Goal: Information Seeking & Learning: Check status

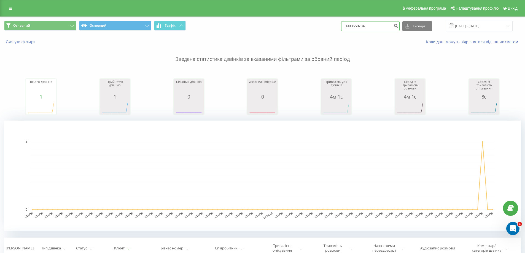
drag, startPoint x: 380, startPoint y: 28, endPoint x: 335, endPoint y: 24, distance: 45.6
click at [335, 24] on div "Основний Основний Графік 0993650784 Експорт .csv .xls .xlsx [DATE] - [DATE]" at bounding box center [262, 26] width 516 height 11
click at [6, 7] on div "Реферальна програма Налаштування профілю Вихід" at bounding box center [262, 8] width 525 height 17
click at [11, 6] on link at bounding box center [11, 8] width 10 height 8
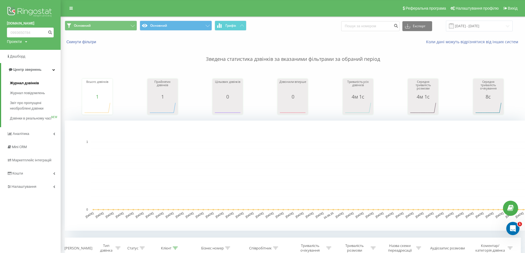
click at [15, 83] on span "Журнал дзвінків" at bounding box center [24, 83] width 29 height 6
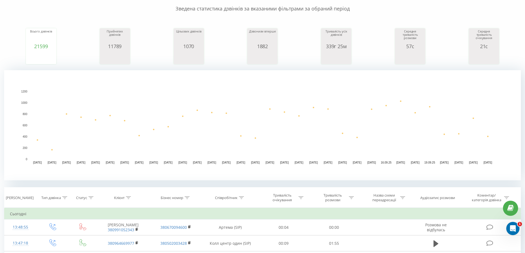
scroll to position [110, 0]
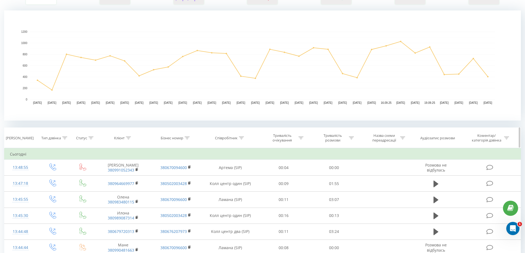
click at [243, 137] on icon at bounding box center [241, 138] width 5 height 3
click at [225, 180] on input "text" at bounding box center [230, 178] width 48 height 10
type input "s"
type input "івасюка"
click at [245, 190] on span "OK" at bounding box center [241, 188] width 15 height 9
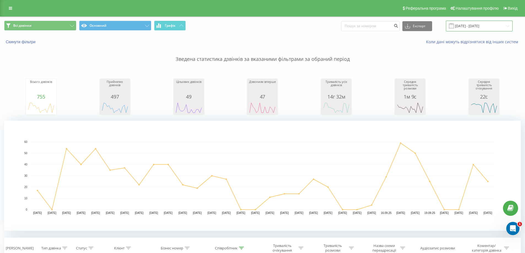
click at [460, 21] on input "23.08.2025 - 23.09.2025" at bounding box center [479, 26] width 67 height 11
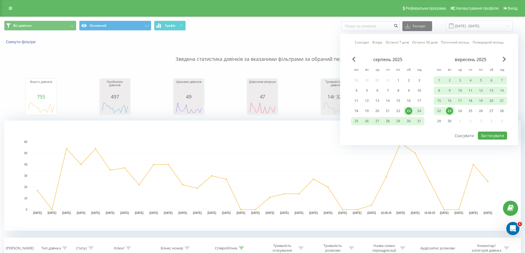
drag, startPoint x: 448, startPoint y: 109, endPoint x: 466, endPoint y: 118, distance: 20.4
click at [448, 109] on div "23" at bounding box center [449, 110] width 7 height 7
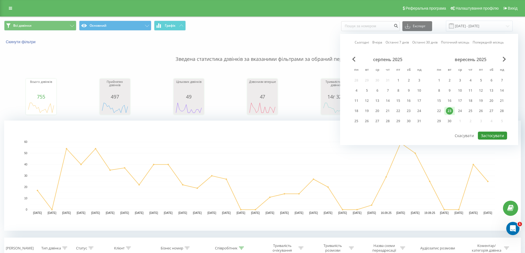
click at [485, 133] on button "Застосувати" at bounding box center [492, 136] width 29 height 8
type input "23.09.2025 - 23.09.2025"
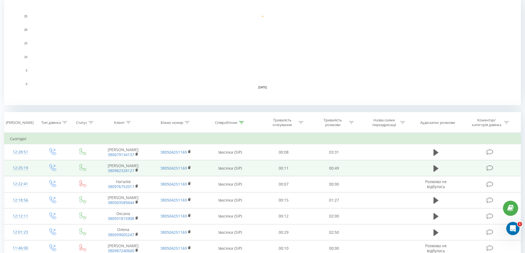
scroll to position [165, 0]
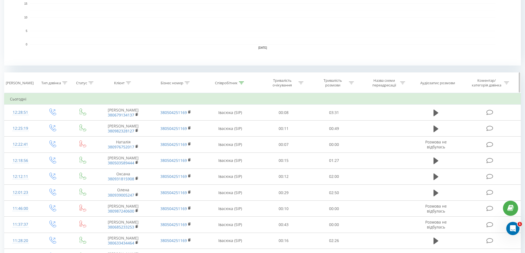
click at [243, 85] on div at bounding box center [241, 83] width 5 height 5
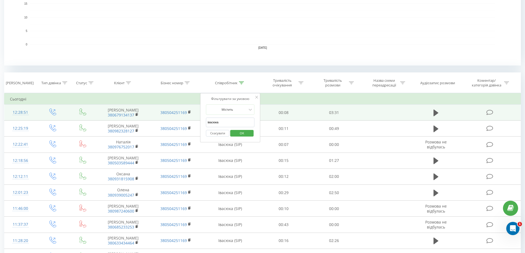
drag, startPoint x: 229, startPoint y: 121, endPoint x: 196, endPoint y: 116, distance: 32.9
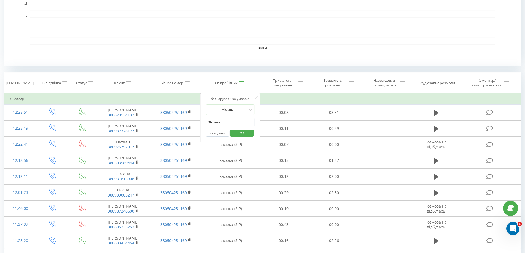
click at [241, 135] on span "OK" at bounding box center [241, 133] width 15 height 9
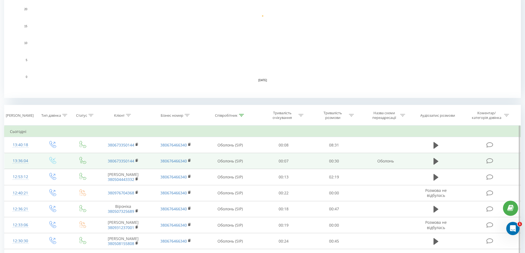
scroll to position [138, 0]
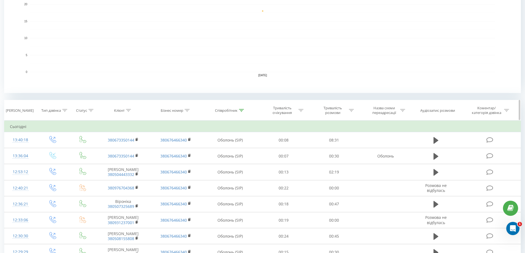
click at [243, 111] on icon at bounding box center [241, 110] width 5 height 3
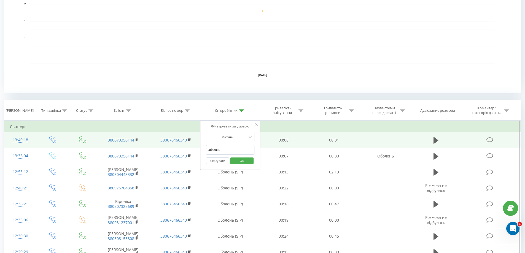
drag, startPoint x: 227, startPoint y: 148, endPoint x: 181, endPoint y: 146, distance: 46.6
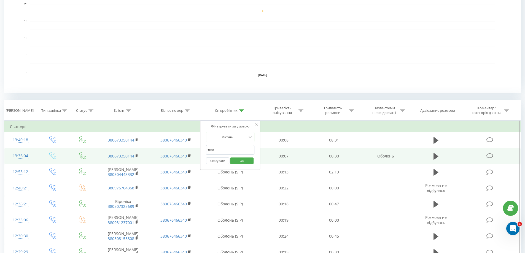
type input "Теремки"
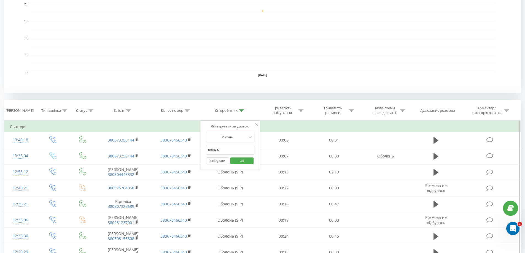
click at [243, 161] on span "OK" at bounding box center [241, 160] width 15 height 9
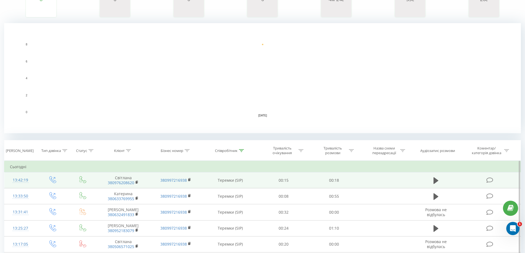
scroll to position [138, 0]
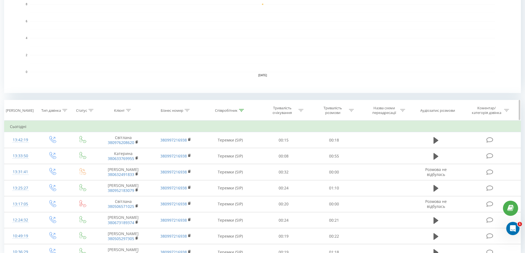
click at [239, 110] on icon at bounding box center [241, 110] width 5 height 3
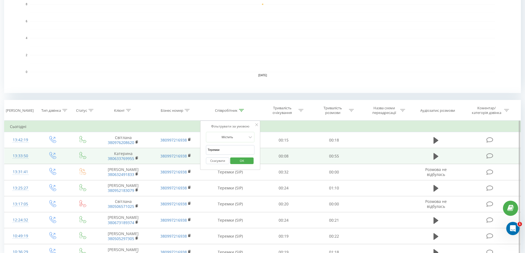
drag, startPoint x: 220, startPoint y: 148, endPoint x: 182, endPoint y: 150, distance: 38.3
click at [182, 150] on table "Фільтрувати за умовою Дорівнює Введіть значення Скасувати OK Фільтрувати за умо…" at bounding box center [262, 191] width 516 height 140
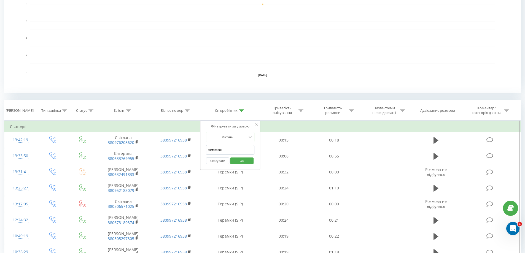
click at [239, 161] on span "OK" at bounding box center [241, 160] width 15 height 9
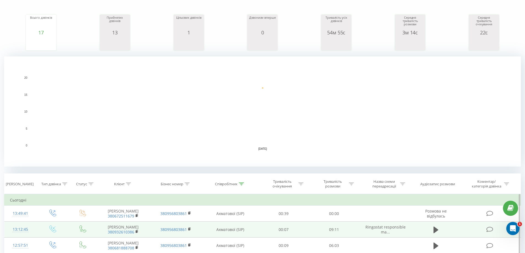
scroll to position [110, 0]
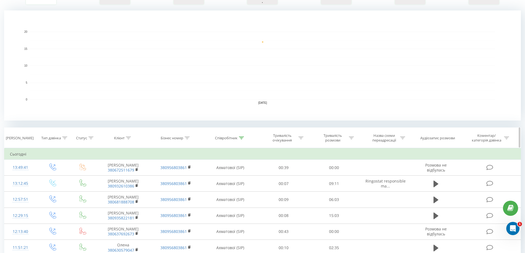
click at [242, 138] on icon at bounding box center [241, 138] width 5 height 3
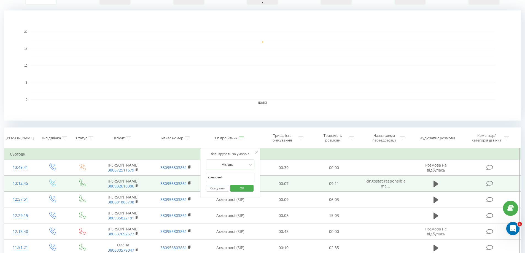
drag, startPoint x: 224, startPoint y: 179, endPoint x: 180, endPoint y: 176, distance: 44.7
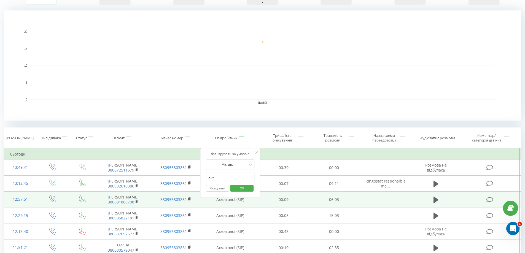
type input "осокорки"
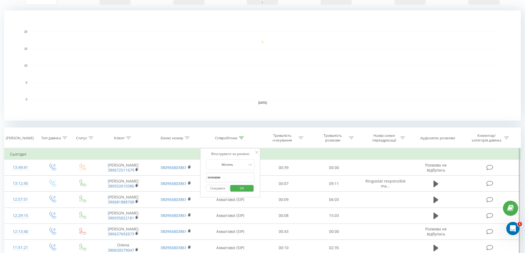
click at [236, 188] on span "OK" at bounding box center [241, 188] width 15 height 9
